Goal: Check status: Check status

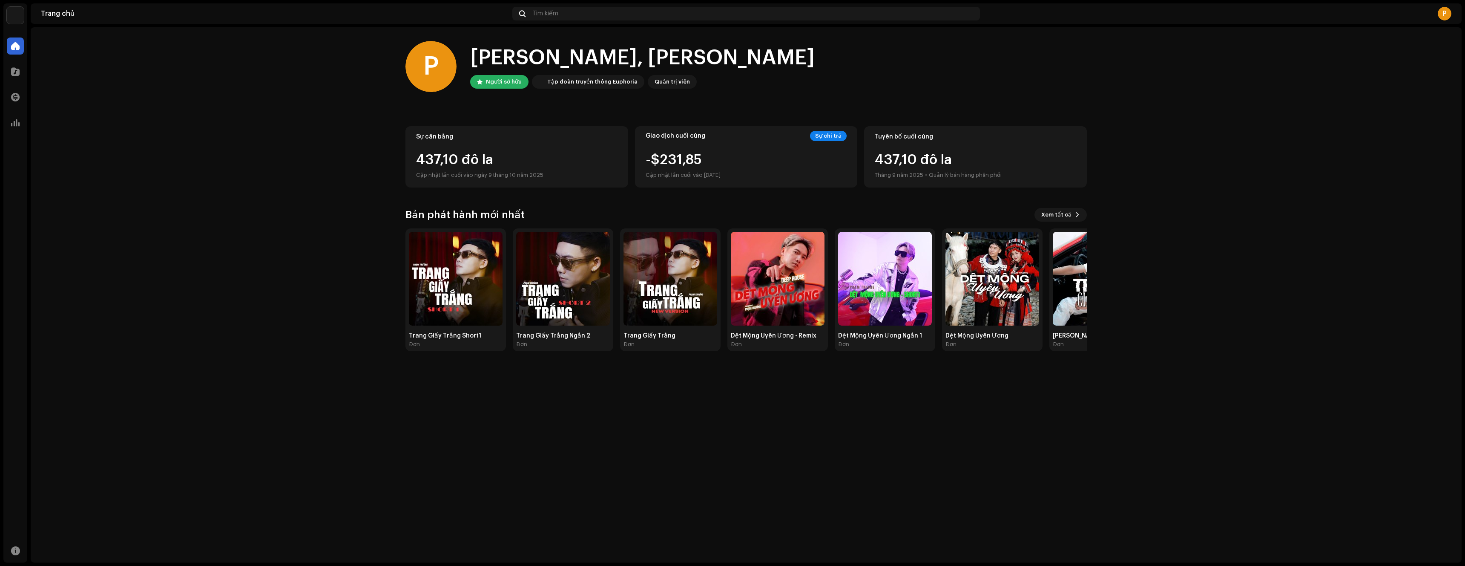
click at [643, 45] on home-home "P Xin chào, [PERSON_NAME] Người sở hữu Tập đoàn truyền thông Euphoria Quản trị …" at bounding box center [746, 195] width 1431 height 337
click at [15, 96] on span at bounding box center [15, 97] width 9 height 7
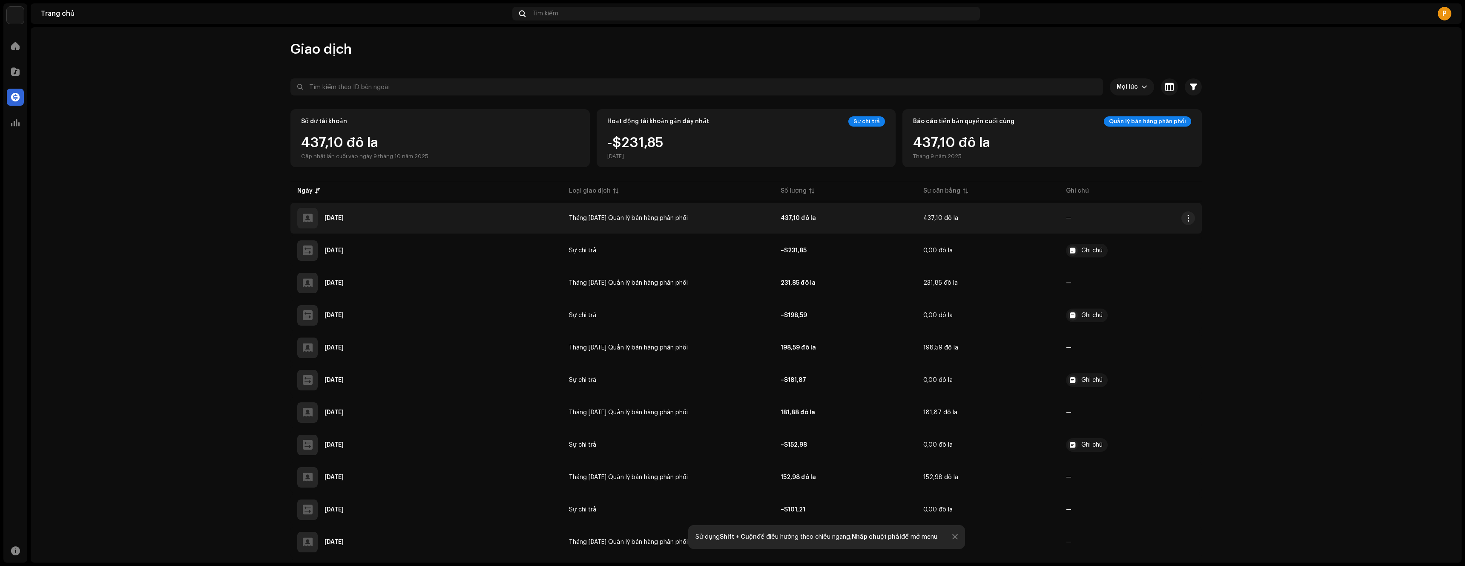
click at [344, 215] on font "[DATE]" at bounding box center [333, 218] width 19 height 6
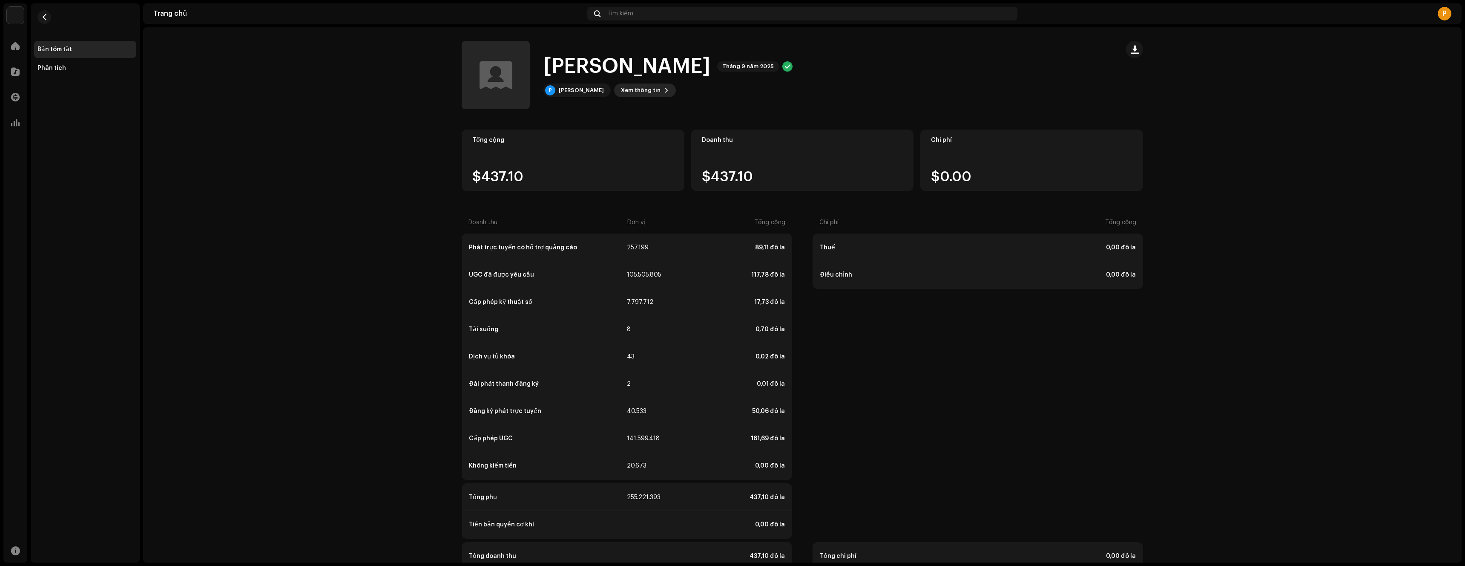
click at [622, 90] on font "Xem thông tin" at bounding box center [641, 90] width 40 height 6
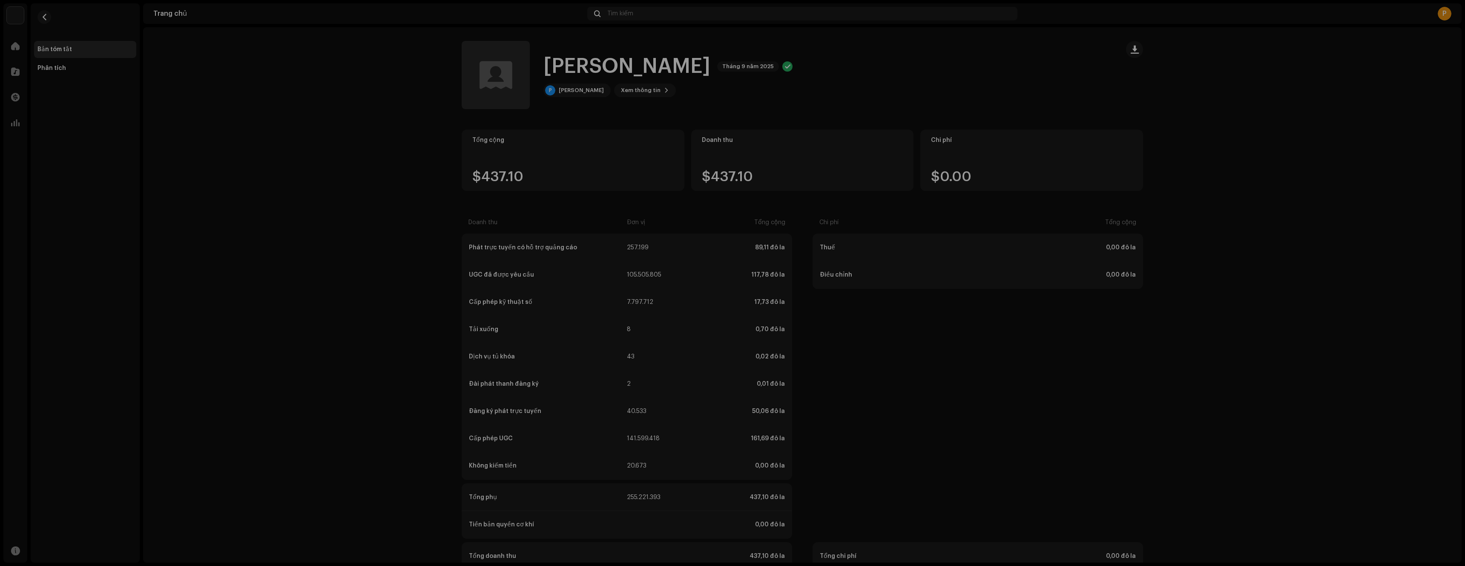
click at [383, 285] on div "[PERSON_NAME] 5696021 ID người nhận thanh toán 396720 Tháng báo cáo Tháng [DATE…" at bounding box center [732, 283] width 1465 height 566
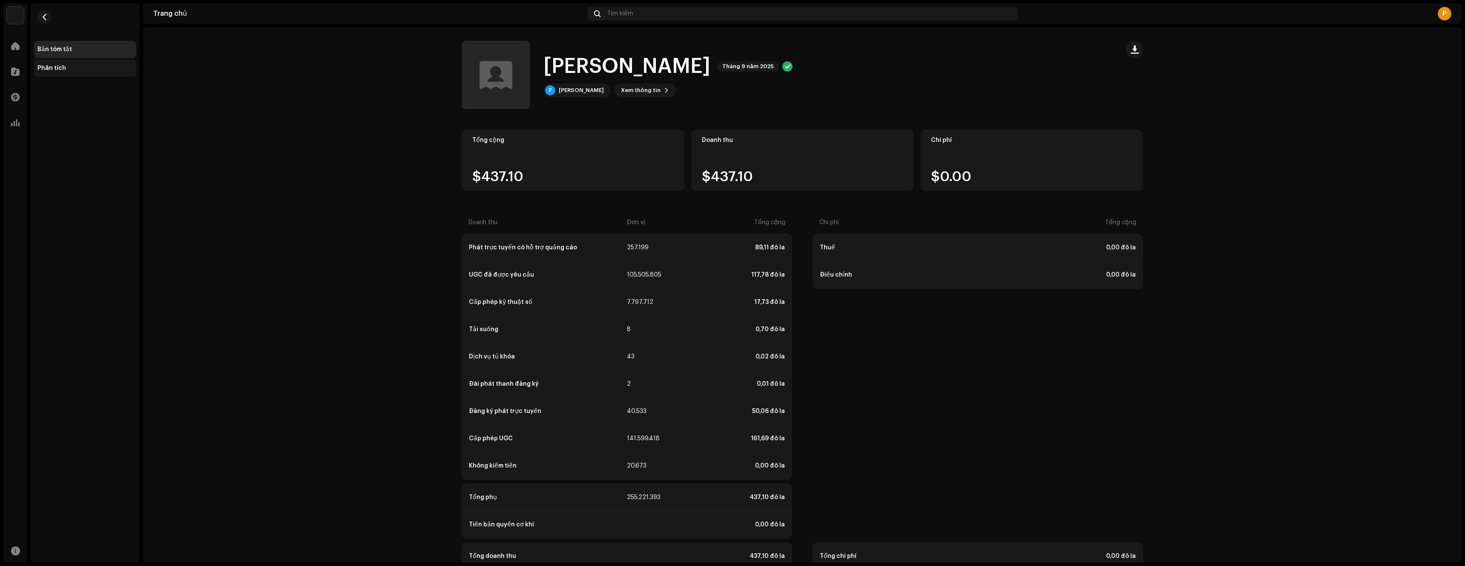
click at [45, 63] on div "Phân tích" at bounding box center [85, 68] width 102 height 17
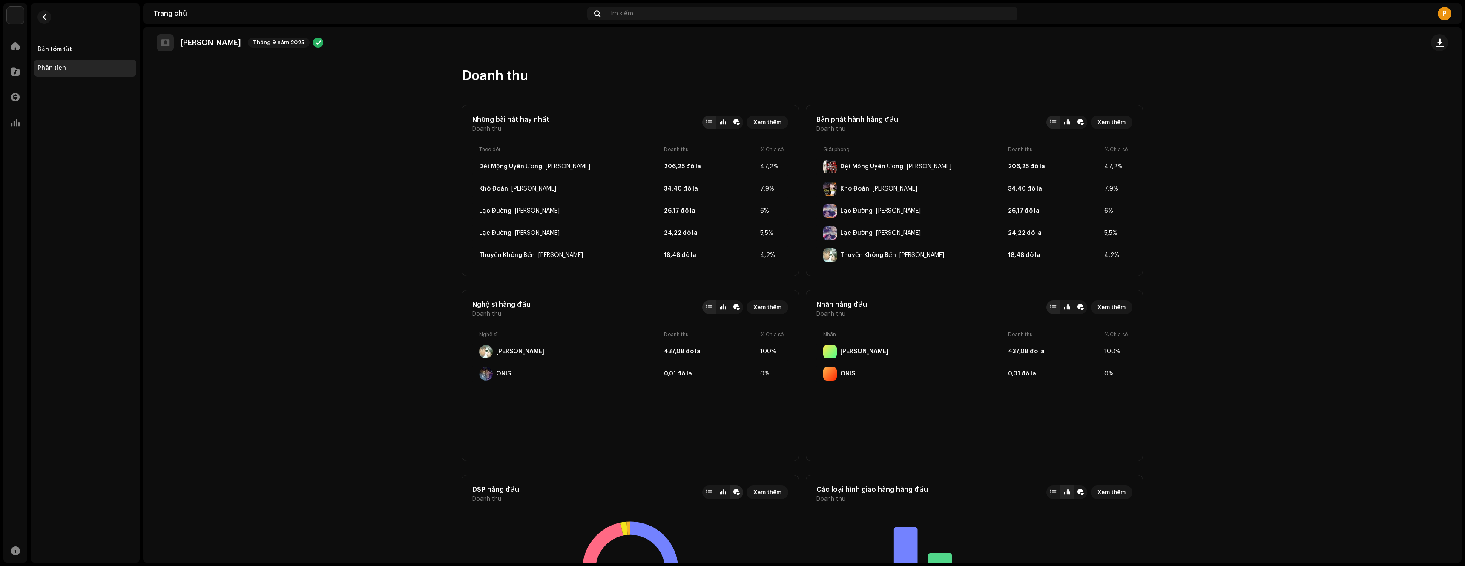
scroll to position [3, 0]
